Goal: Task Accomplishment & Management: Manage account settings

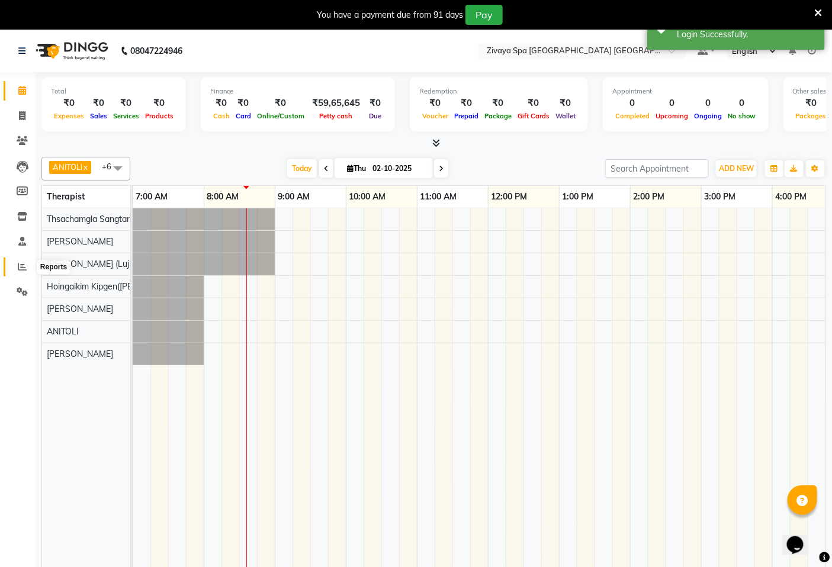
click at [21, 265] on icon at bounding box center [22, 266] width 9 height 9
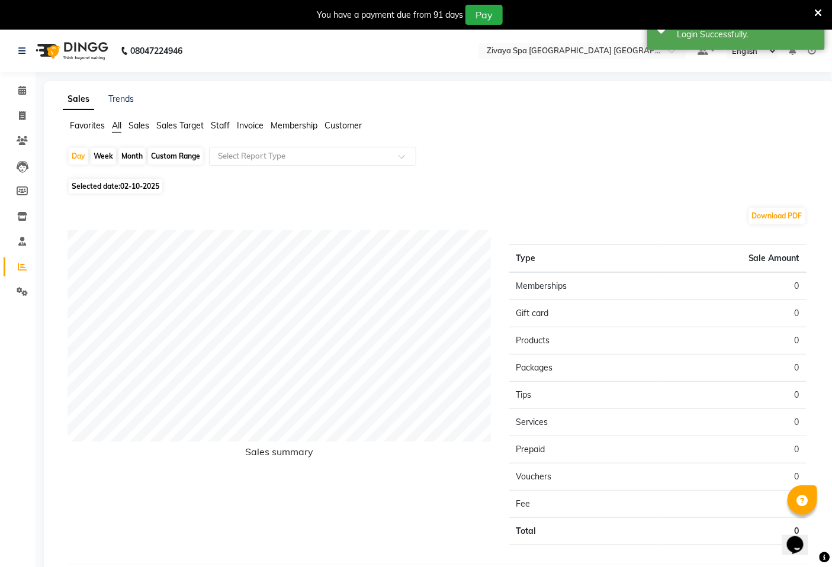
click at [191, 126] on span "Sales Target" at bounding box center [179, 125] width 47 height 11
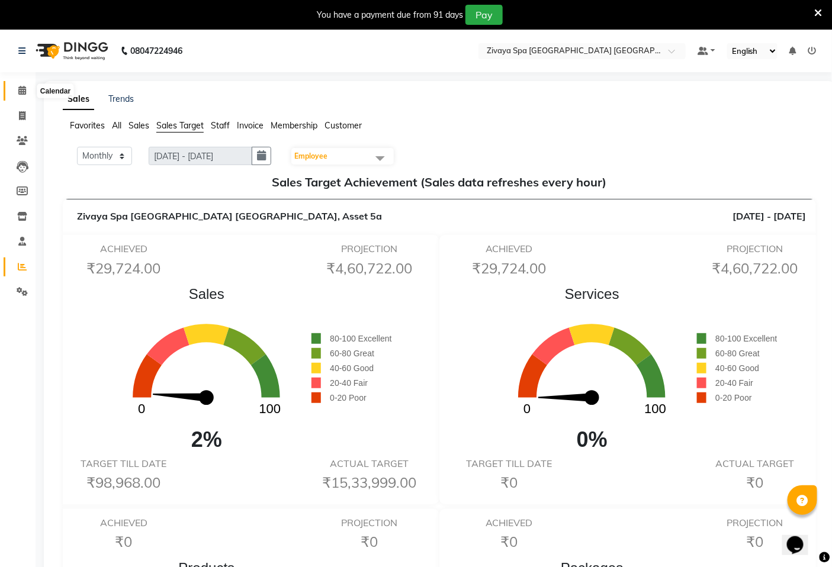
click at [22, 91] on icon at bounding box center [22, 90] width 8 height 9
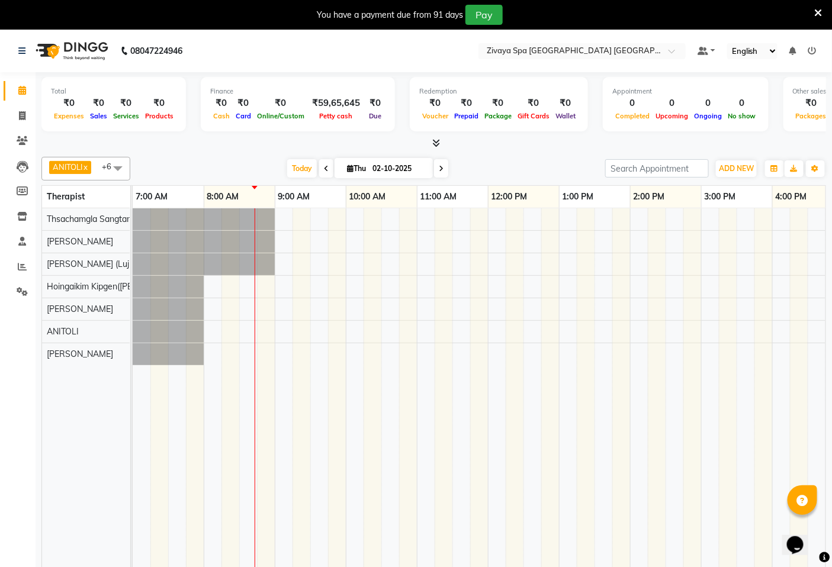
click at [820, 11] on icon at bounding box center [818, 13] width 8 height 11
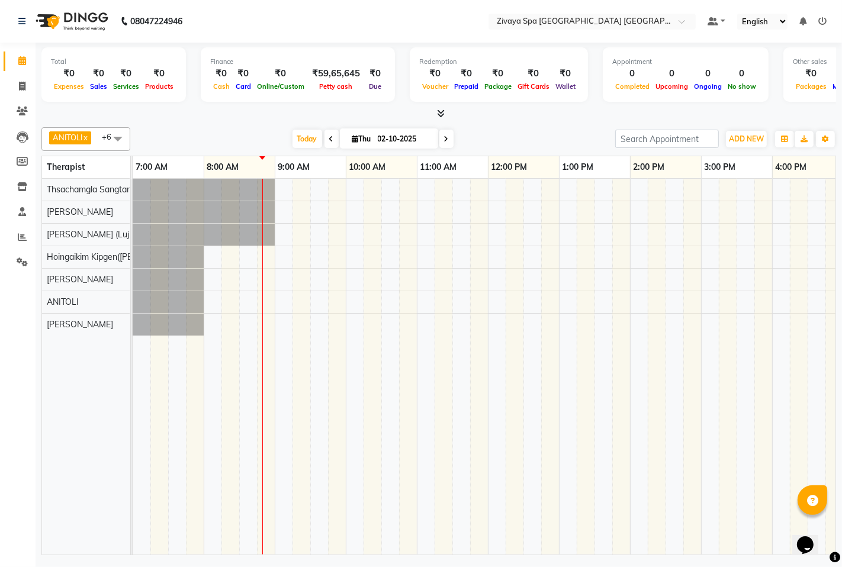
click at [117, 140] on span at bounding box center [118, 138] width 24 height 22
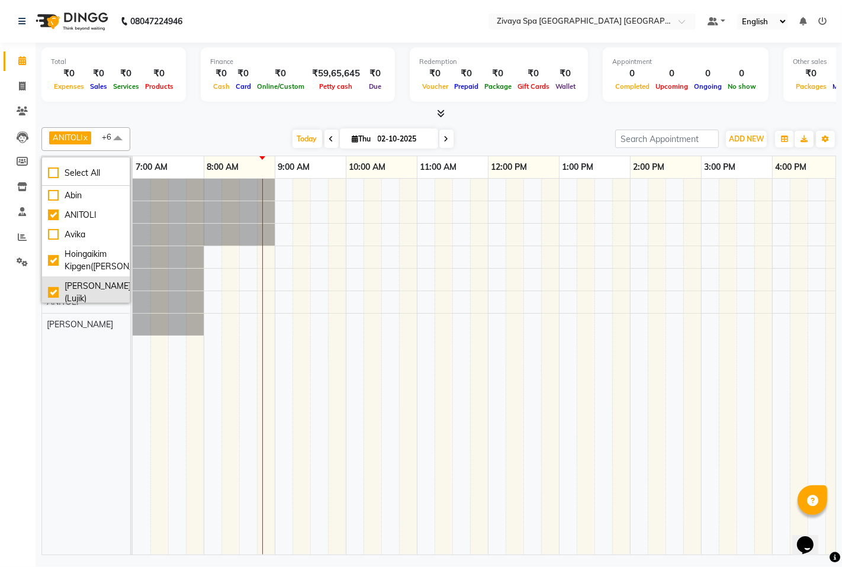
scroll to position [131, 0]
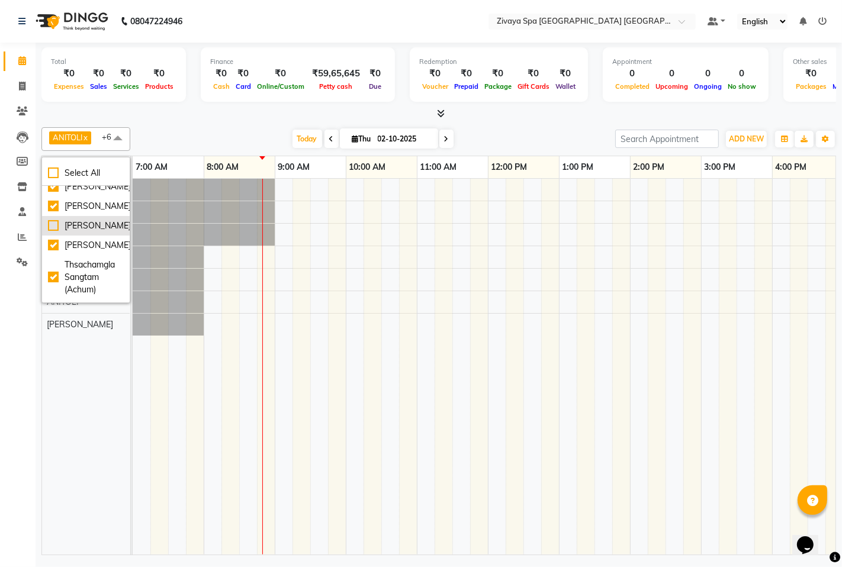
click at [52, 229] on div "[PERSON_NAME]" at bounding box center [86, 226] width 76 height 12
checkbox input "true"
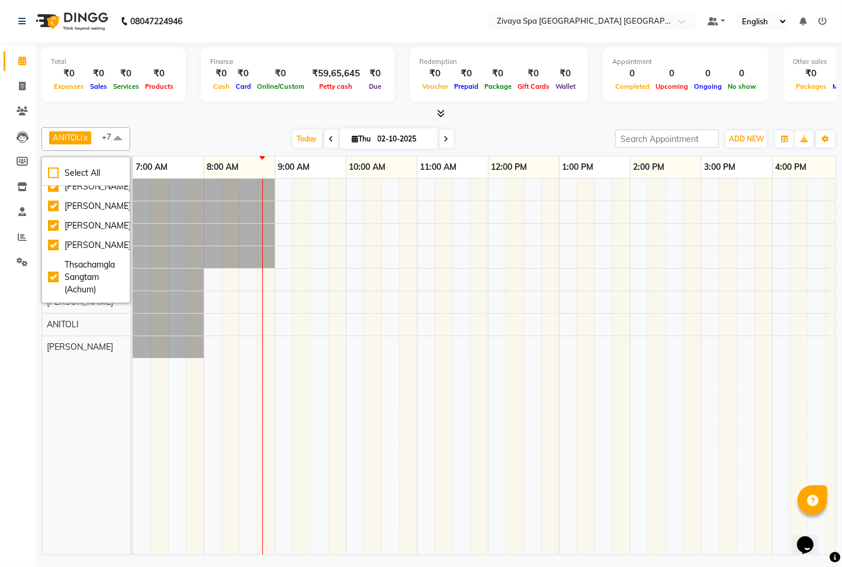
click at [217, 411] on td at bounding box center [213, 367] width 18 height 376
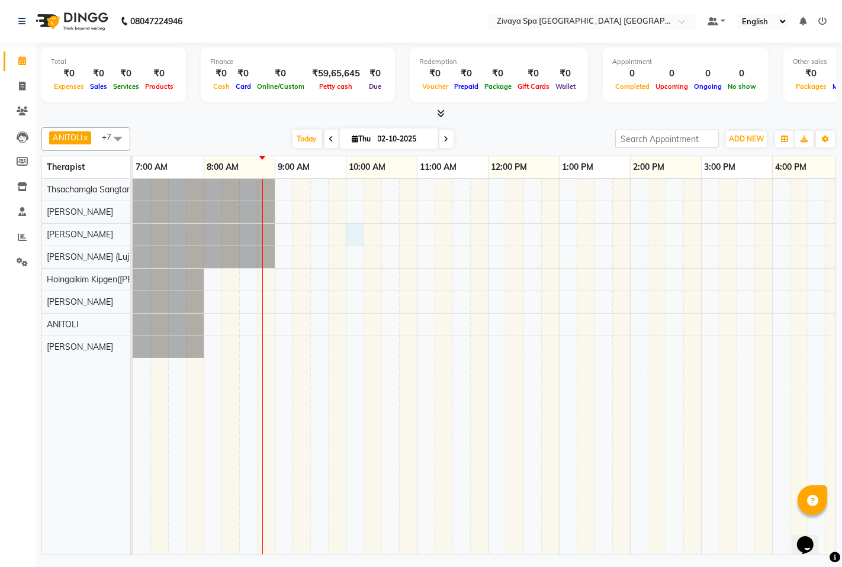
click at [363, 228] on div at bounding box center [701, 367] width 1136 height 376
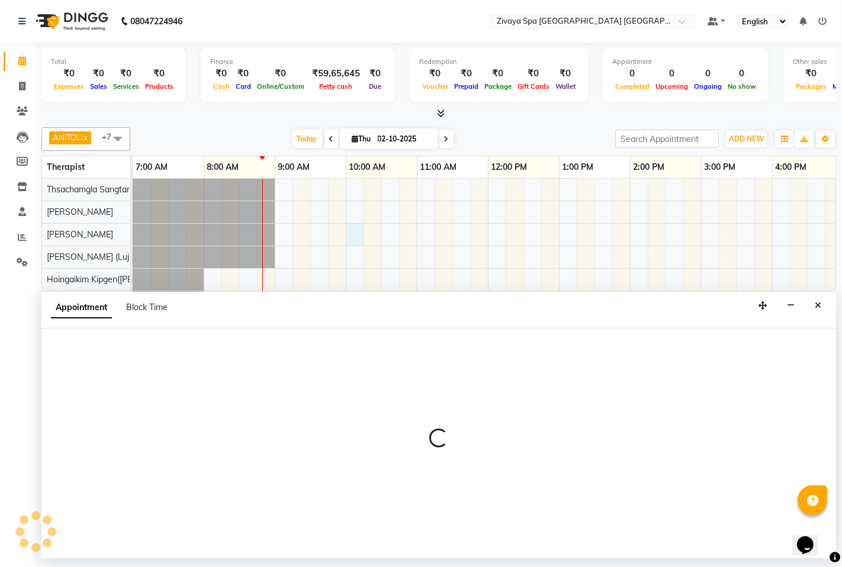
select select "49491"
select select "600"
select select "tentative"
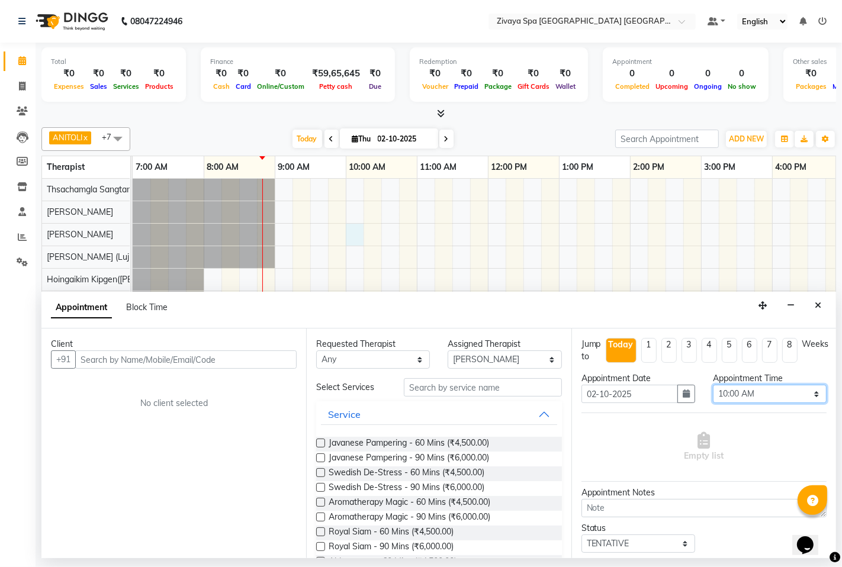
click at [742, 389] on select "Select 08:00 AM 08:15 AM 08:30 AM 08:45 AM 09:00 AM 09:15 AM 09:30 AM 09:45 AM …" at bounding box center [770, 394] width 114 height 18
select select "540"
click at [713, 385] on select "Select 08:00 AM 08:15 AM 08:30 AM 08:45 AM 09:00 AM 09:15 AM 09:30 AM 09:45 AM …" at bounding box center [770, 394] width 114 height 18
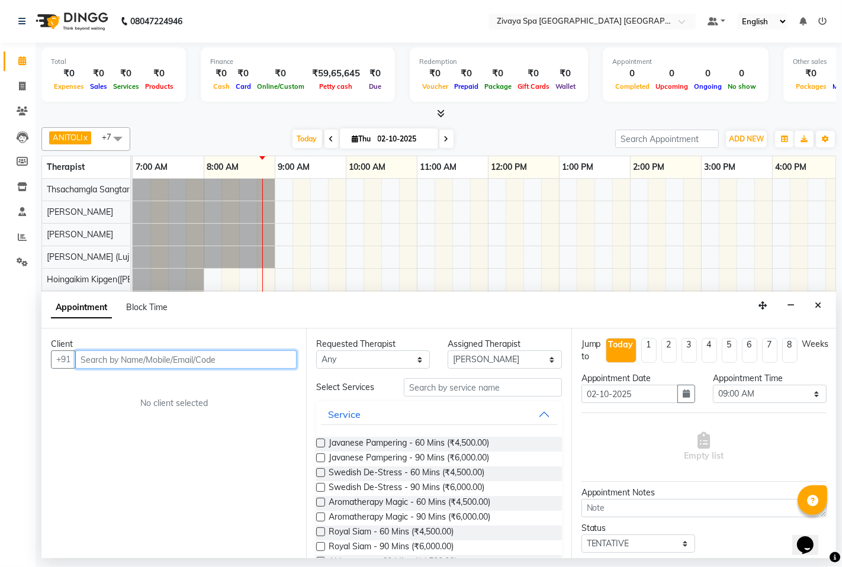
click at [205, 362] on input "text" at bounding box center [185, 359] width 221 height 18
type input "8103488201"
click at [276, 354] on span "Add Client" at bounding box center [272, 359] width 40 height 11
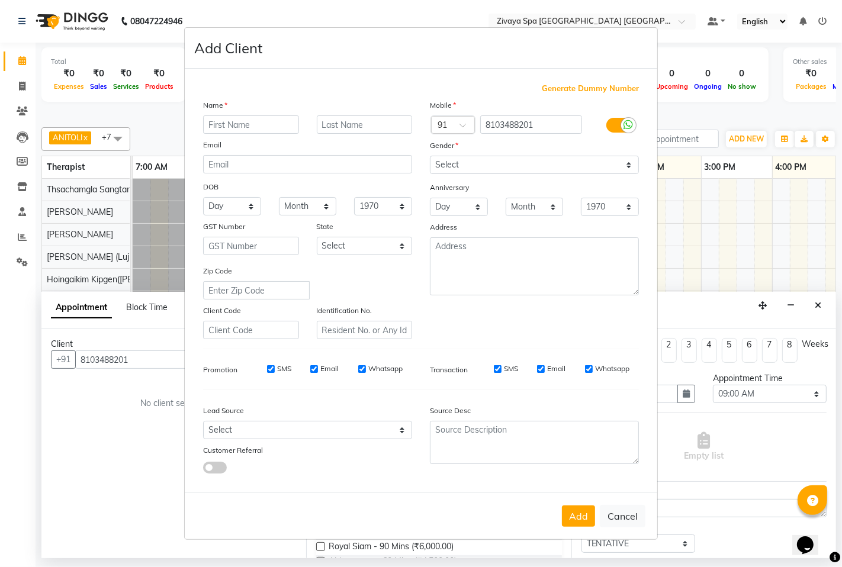
click at [247, 124] on input "text" at bounding box center [251, 124] width 96 height 18
type input "Durga"
click at [370, 119] on input "text" at bounding box center [365, 124] width 96 height 18
type input "Das"
click at [501, 153] on div "Gender" at bounding box center [534, 147] width 227 height 17
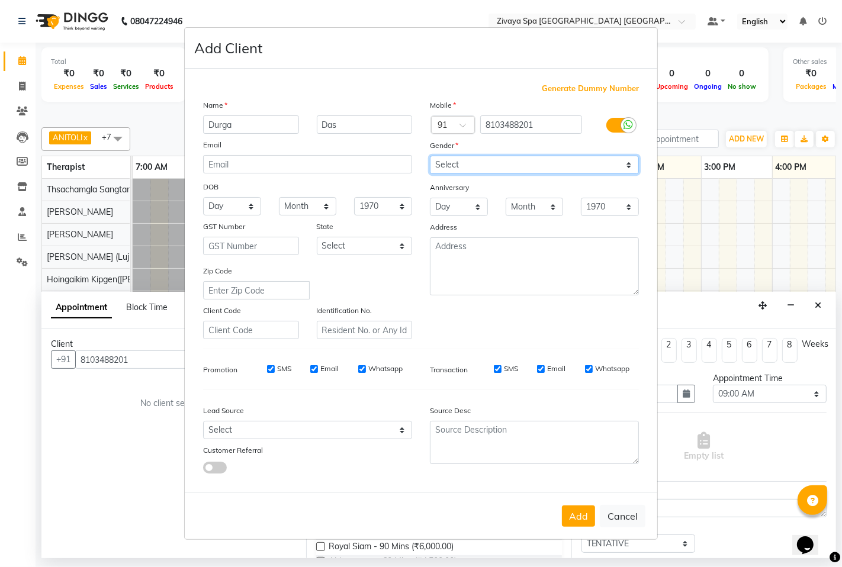
click at [507, 167] on select "Select [DEMOGRAPHIC_DATA] [DEMOGRAPHIC_DATA] Other Prefer Not To Say" at bounding box center [534, 165] width 209 height 18
select select "[DEMOGRAPHIC_DATA]"
click at [430, 156] on select "Select [DEMOGRAPHIC_DATA] [DEMOGRAPHIC_DATA] Other Prefer Not To Say" at bounding box center [534, 165] width 209 height 18
click at [274, 369] on input "SMS" at bounding box center [271, 369] width 8 height 8
checkbox input "false"
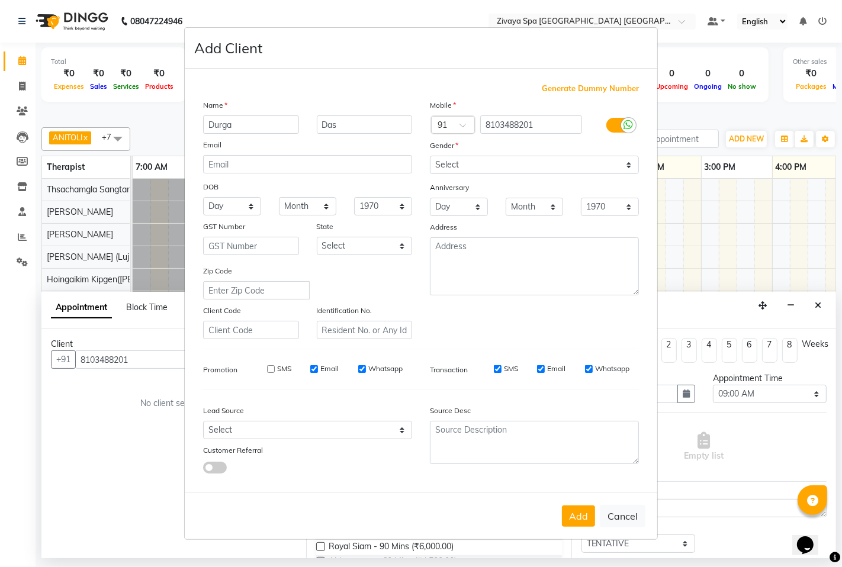
click at [315, 372] on input "Email" at bounding box center [314, 369] width 8 height 8
checkbox input "false"
click at [360, 368] on input "Whatsapp" at bounding box center [362, 369] width 8 height 8
checkbox input "false"
click at [592, 514] on button "Add" at bounding box center [578, 515] width 33 height 21
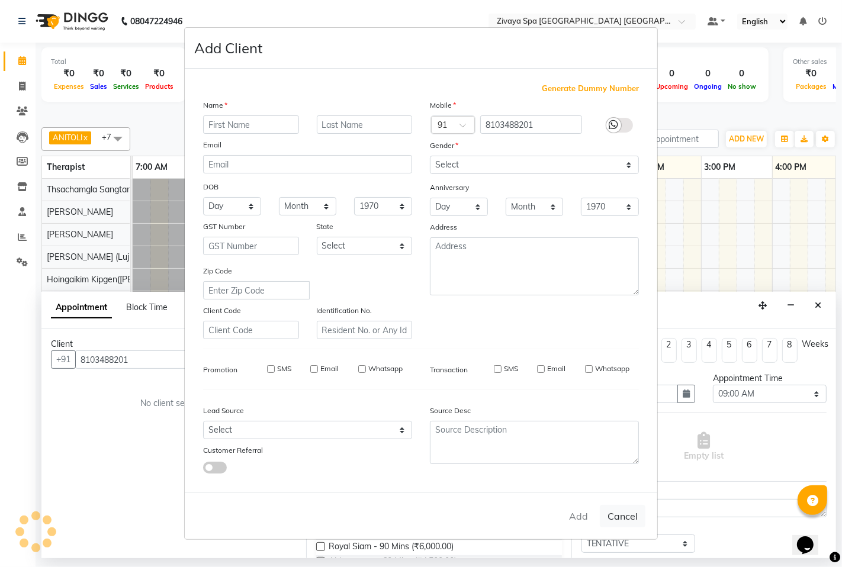
select select
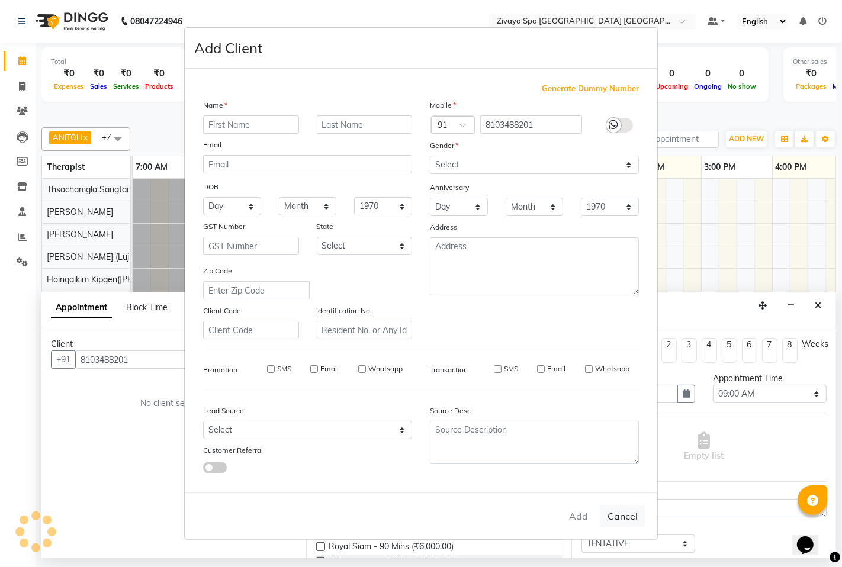
select select
checkbox input "false"
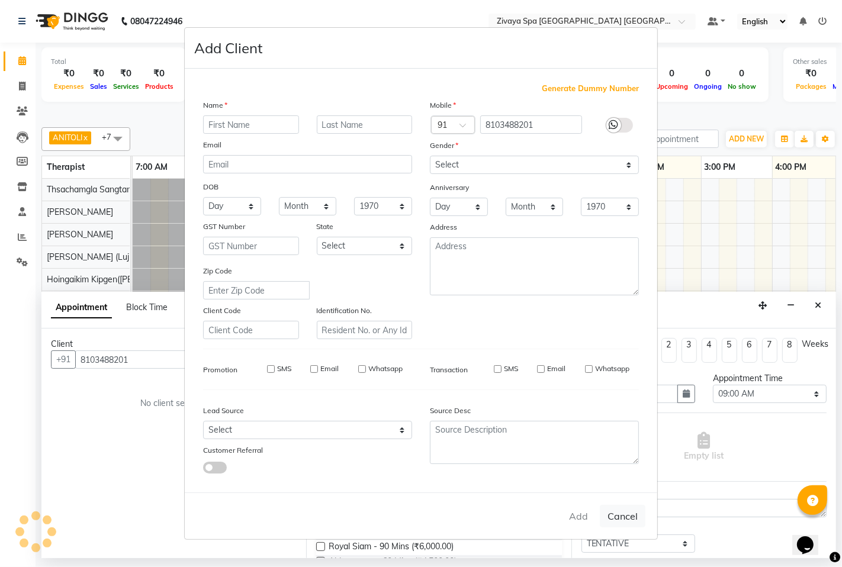
checkbox input "false"
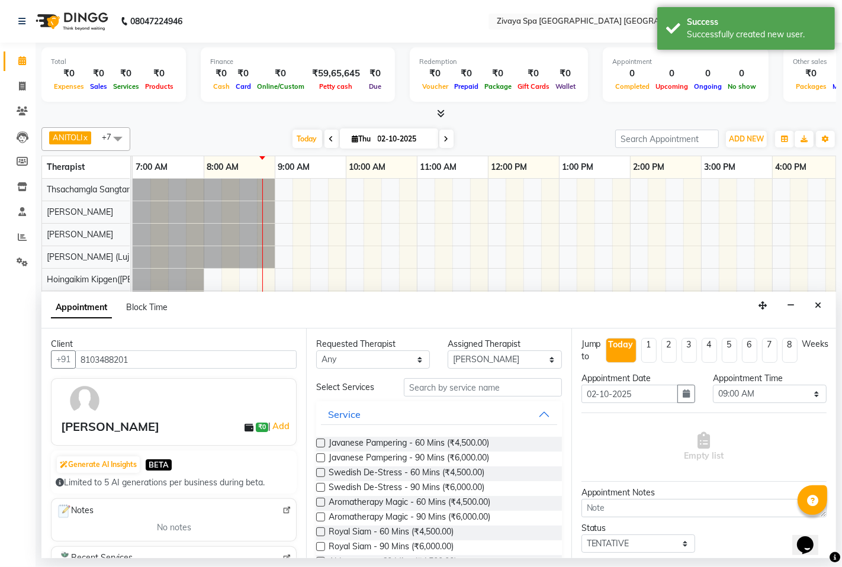
click at [320, 474] on label at bounding box center [320, 472] width 9 height 9
click at [320, 474] on input "checkbox" at bounding box center [320, 474] width 8 height 8
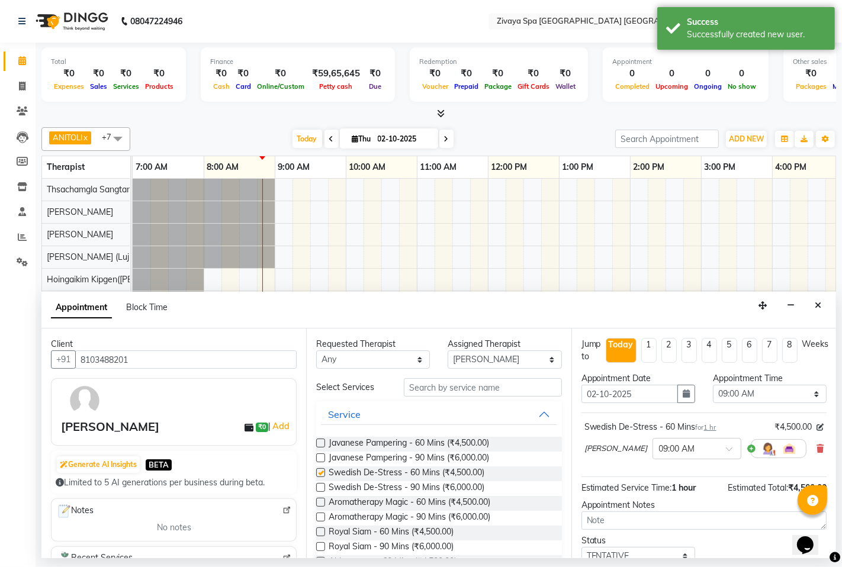
checkbox input "false"
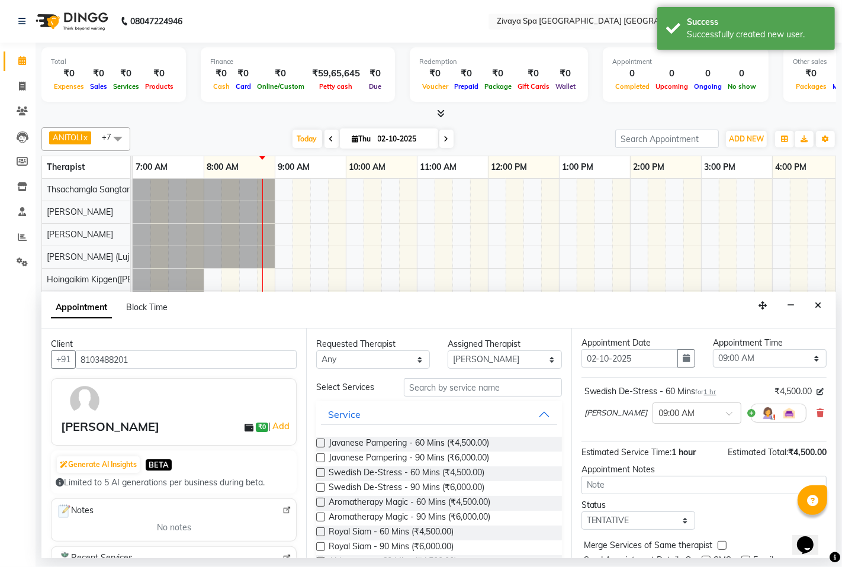
scroll to position [81, 0]
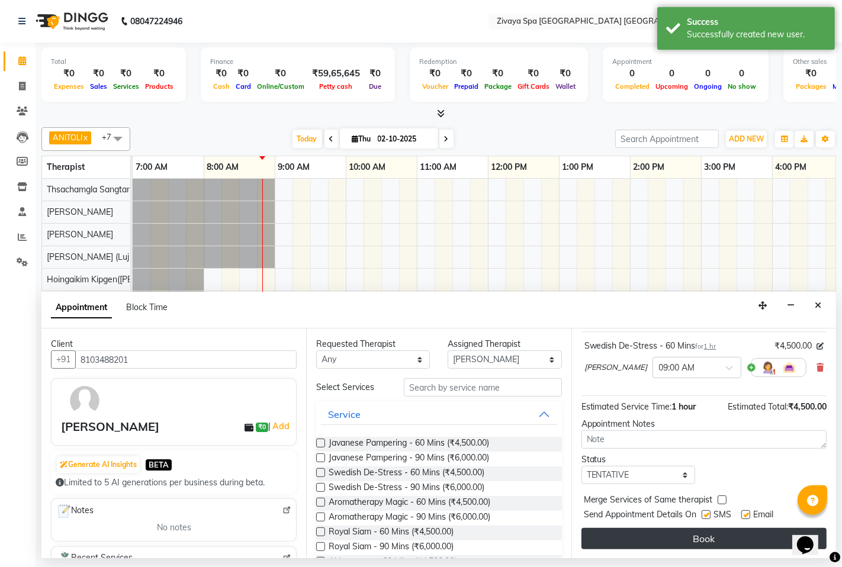
click at [718, 536] on button "Book" at bounding box center [703, 538] width 245 height 21
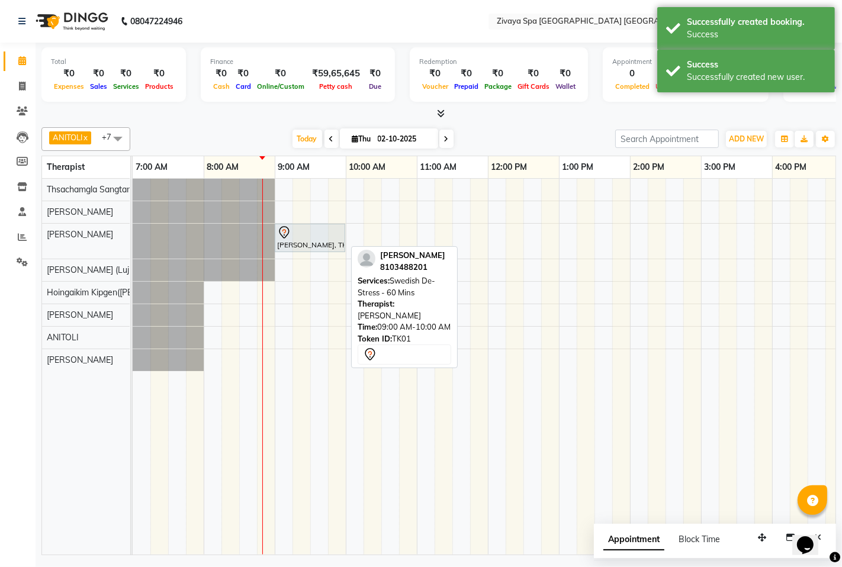
click at [302, 240] on div "[PERSON_NAME], TK01, 09:00 AM-10:00 AM, Swedish De-Stress - 60 Mins" at bounding box center [310, 237] width 68 height 25
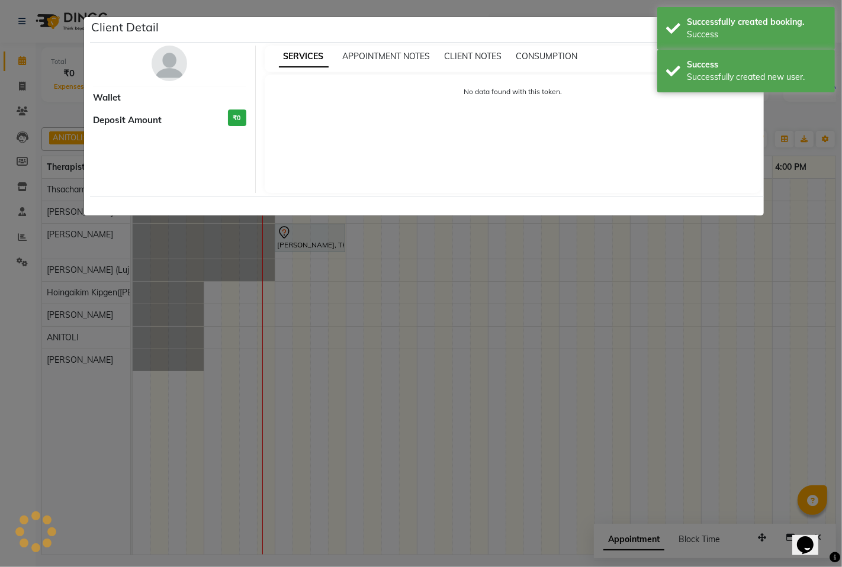
select select "7"
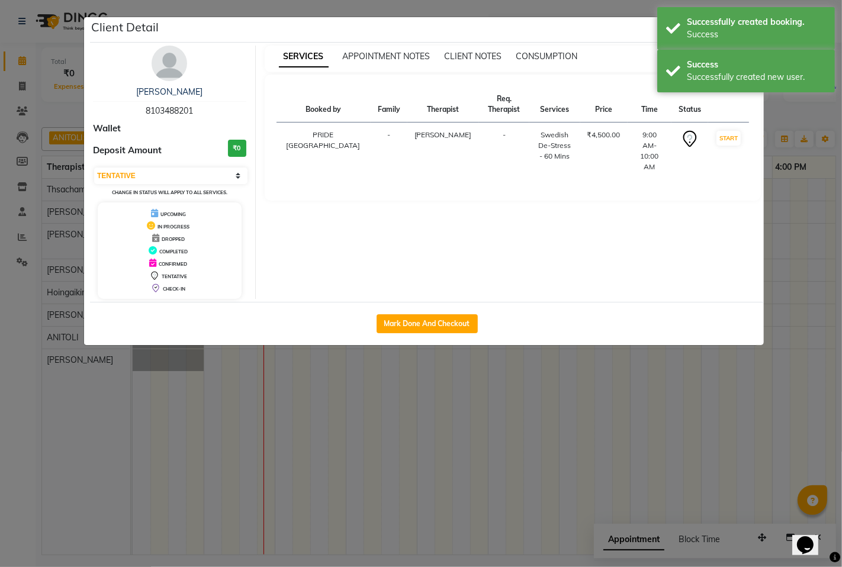
click at [436, 312] on div "Mark Done And Checkout" at bounding box center [426, 323] width 673 height 43
click at [441, 321] on button "Mark Done And Checkout" at bounding box center [426, 323] width 101 height 19
select select "6501"
select select "service"
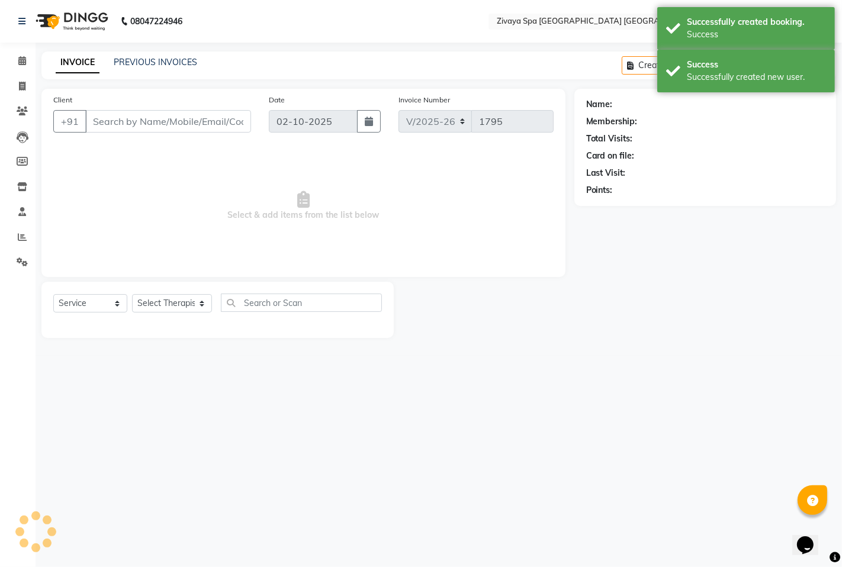
type input "8103488201"
select select "49491"
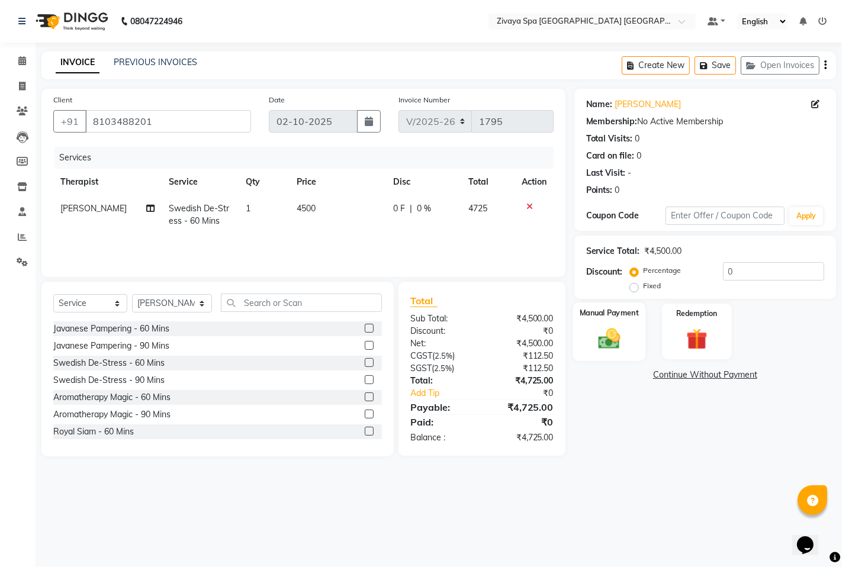
click at [601, 338] on img at bounding box center [609, 337] width 36 height 25
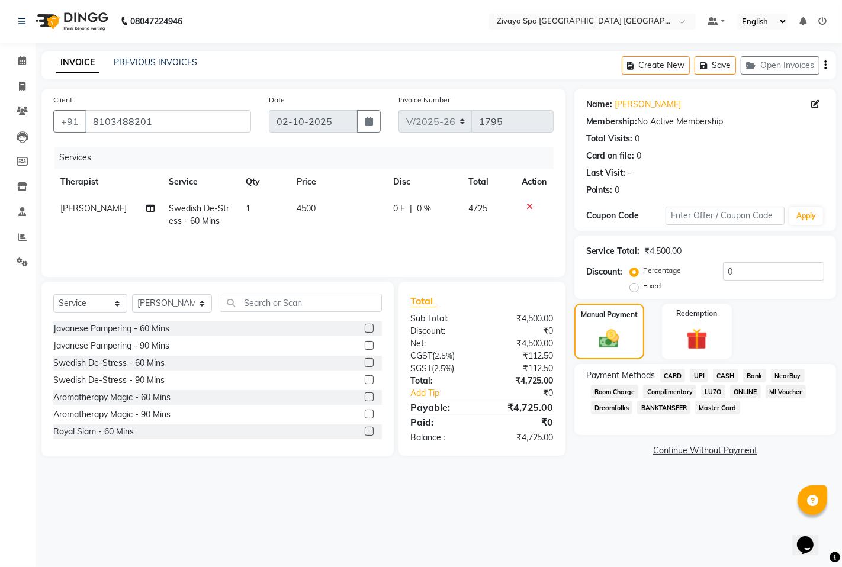
click at [728, 376] on span "CASH" at bounding box center [725, 376] width 25 height 14
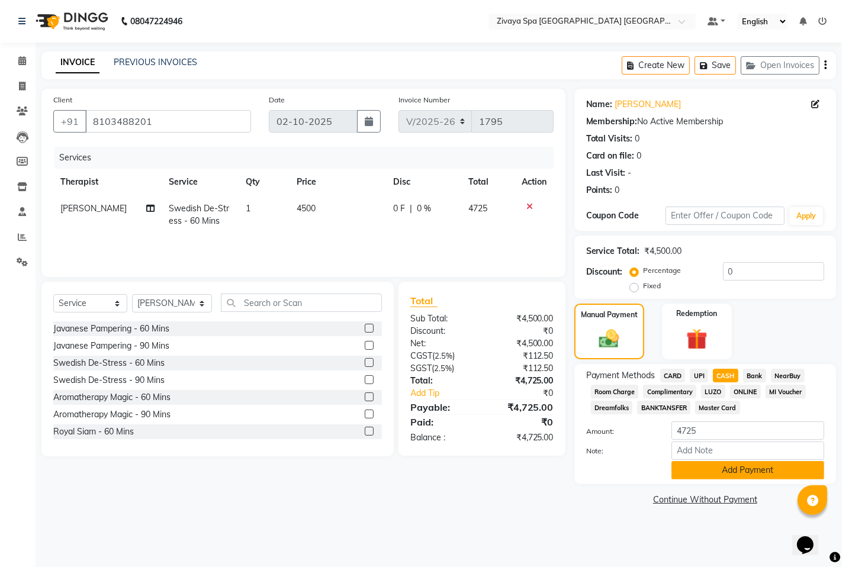
click at [752, 469] on button "Add Payment" at bounding box center [747, 470] width 153 height 18
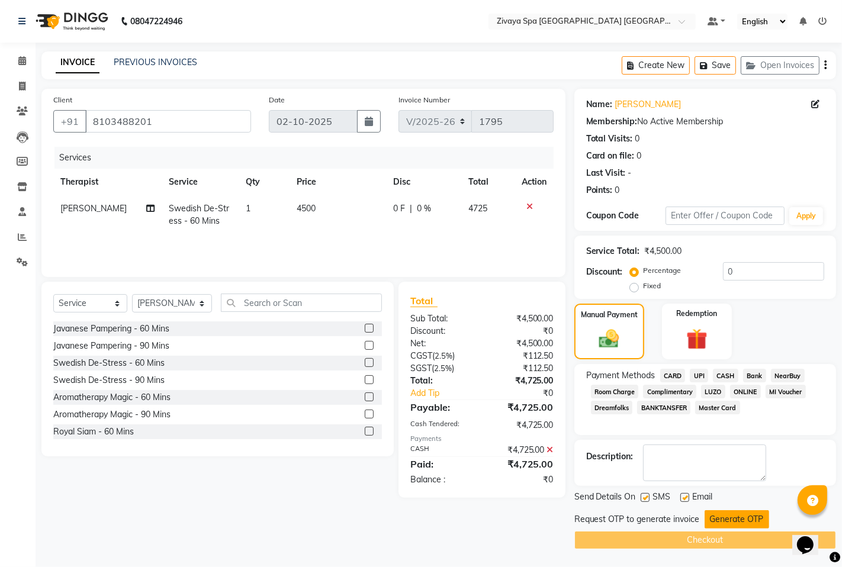
click at [749, 517] on button "Generate OTP" at bounding box center [736, 519] width 65 height 18
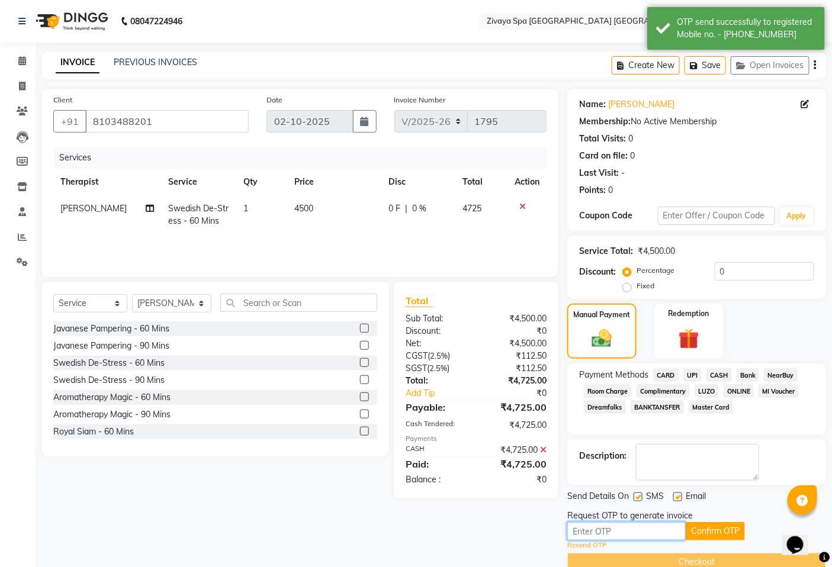
click at [667, 526] on input "text" at bounding box center [626, 531] width 118 height 18
type input "6514"
click at [722, 528] on button "Confirm OTP" at bounding box center [714, 531] width 59 height 18
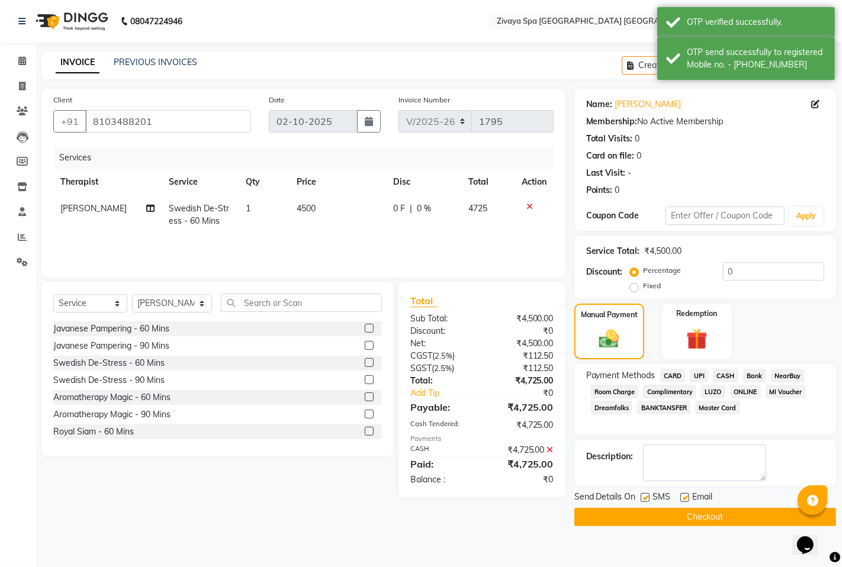
click at [724, 521] on button "Checkout" at bounding box center [705, 517] width 262 height 18
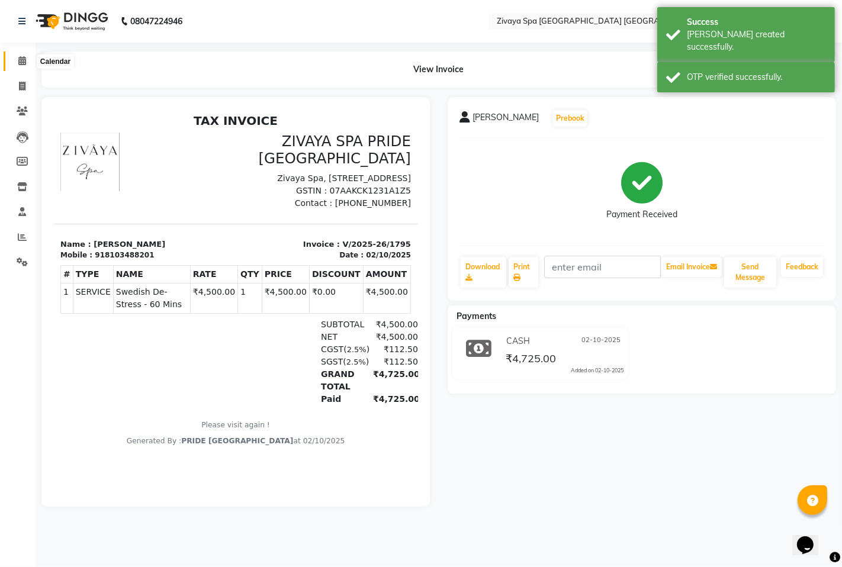
click at [21, 59] on icon at bounding box center [22, 60] width 8 height 9
